Goal: Navigation & Orientation: Go to known website

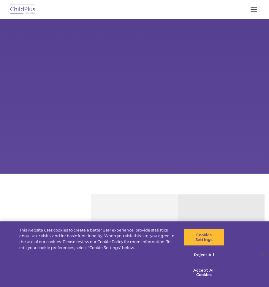
select select "MEDIUM"
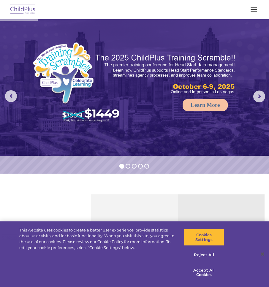
click at [253, 11] on span "button" at bounding box center [254, 11] width 7 height 1
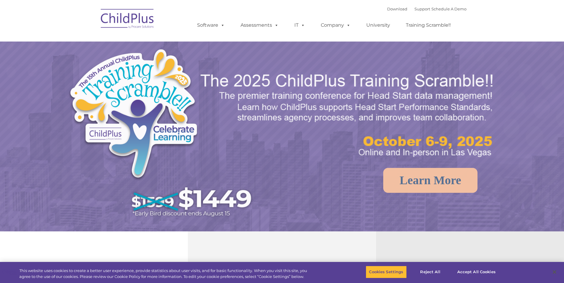
select select "MEDIUM"
